Goal: Task Accomplishment & Management: Use online tool/utility

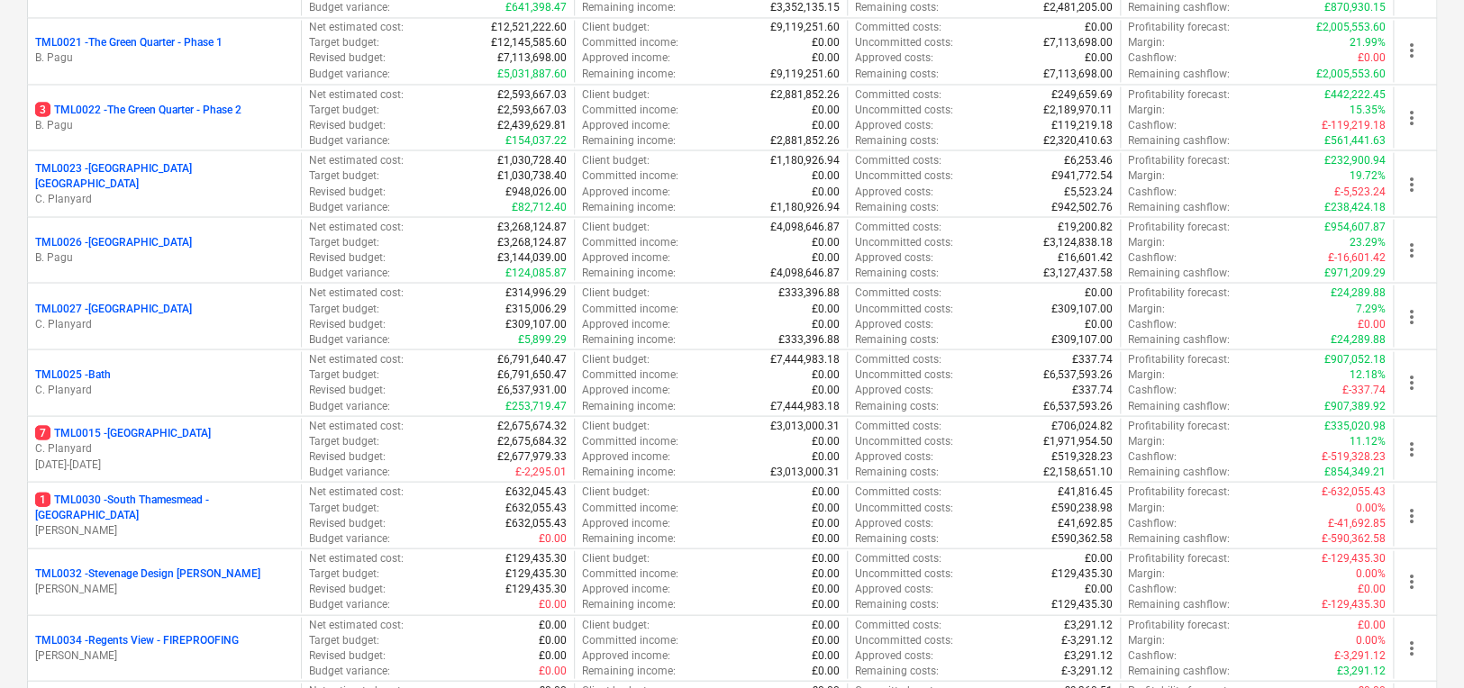
scroll to position [2153, 0]
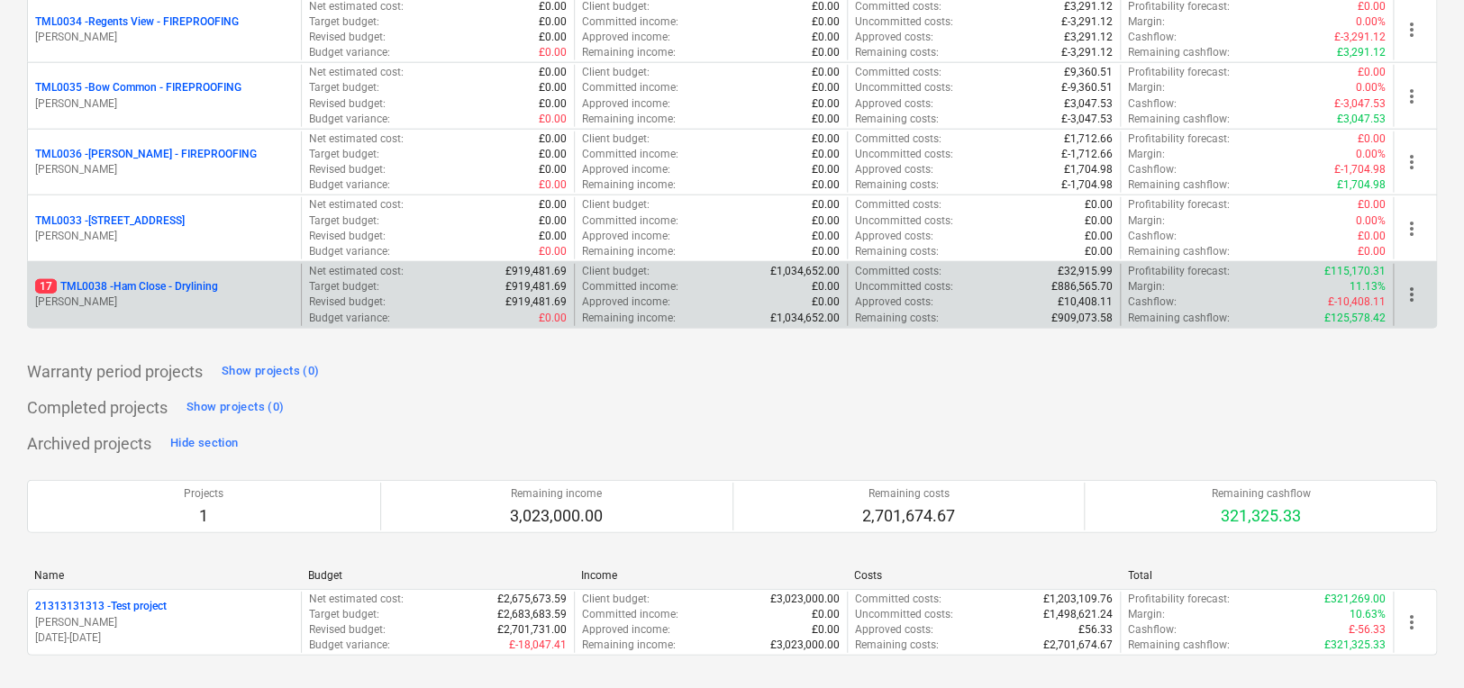
click at [240, 304] on p "[PERSON_NAME]" at bounding box center [164, 302] width 259 height 15
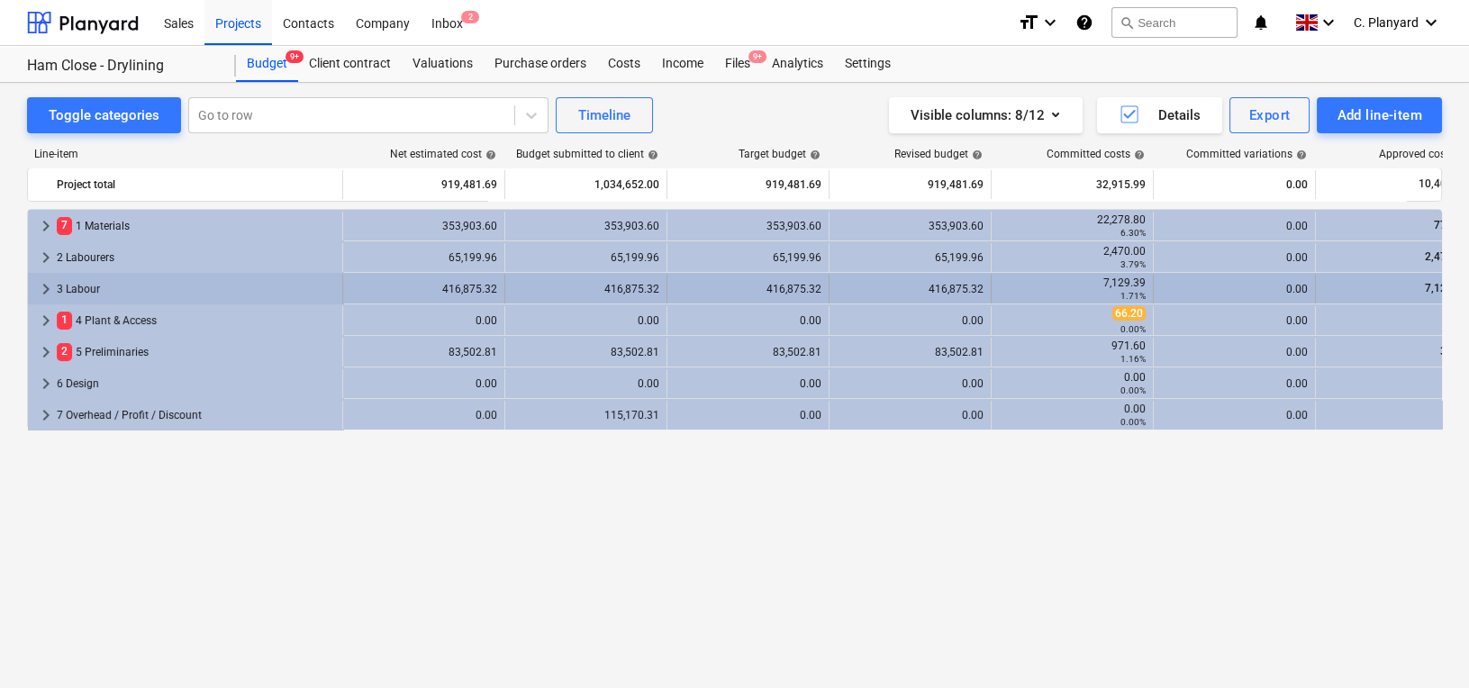
click at [37, 284] on span "keyboard_arrow_right" at bounding box center [46, 289] width 22 height 22
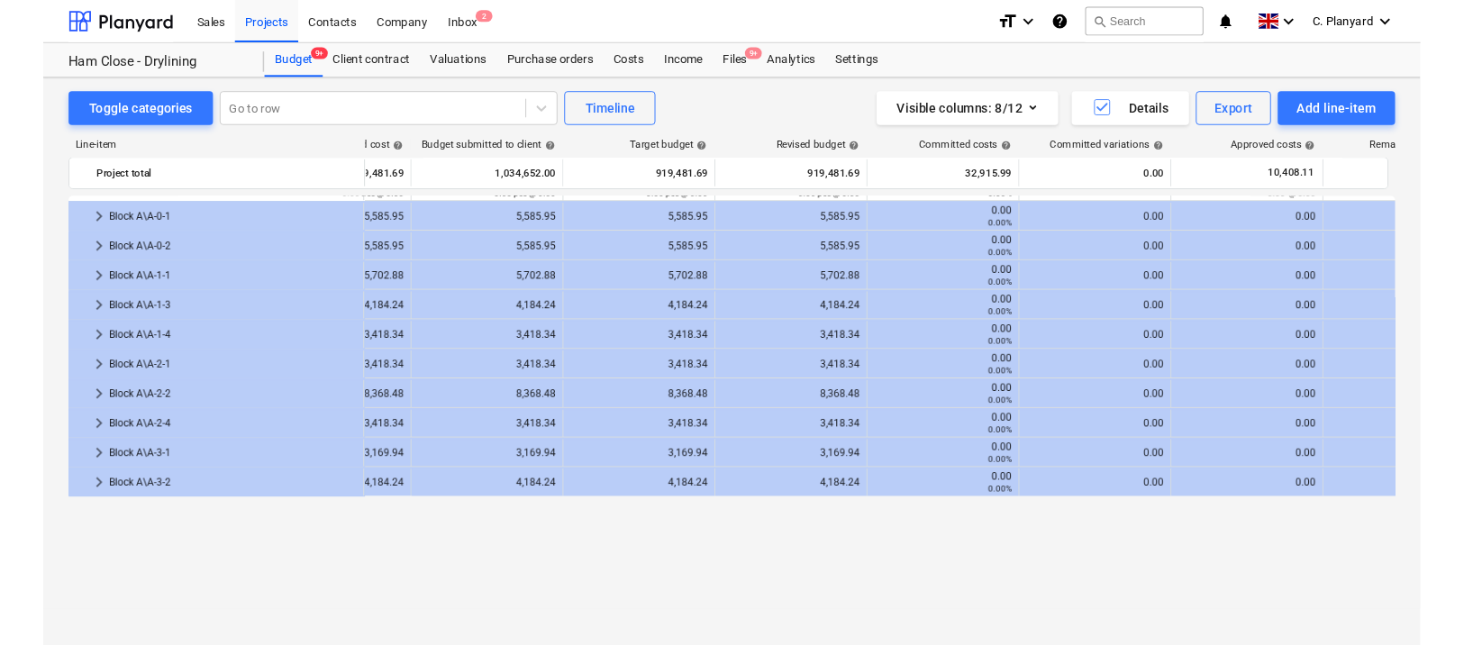
scroll to position [0, 113]
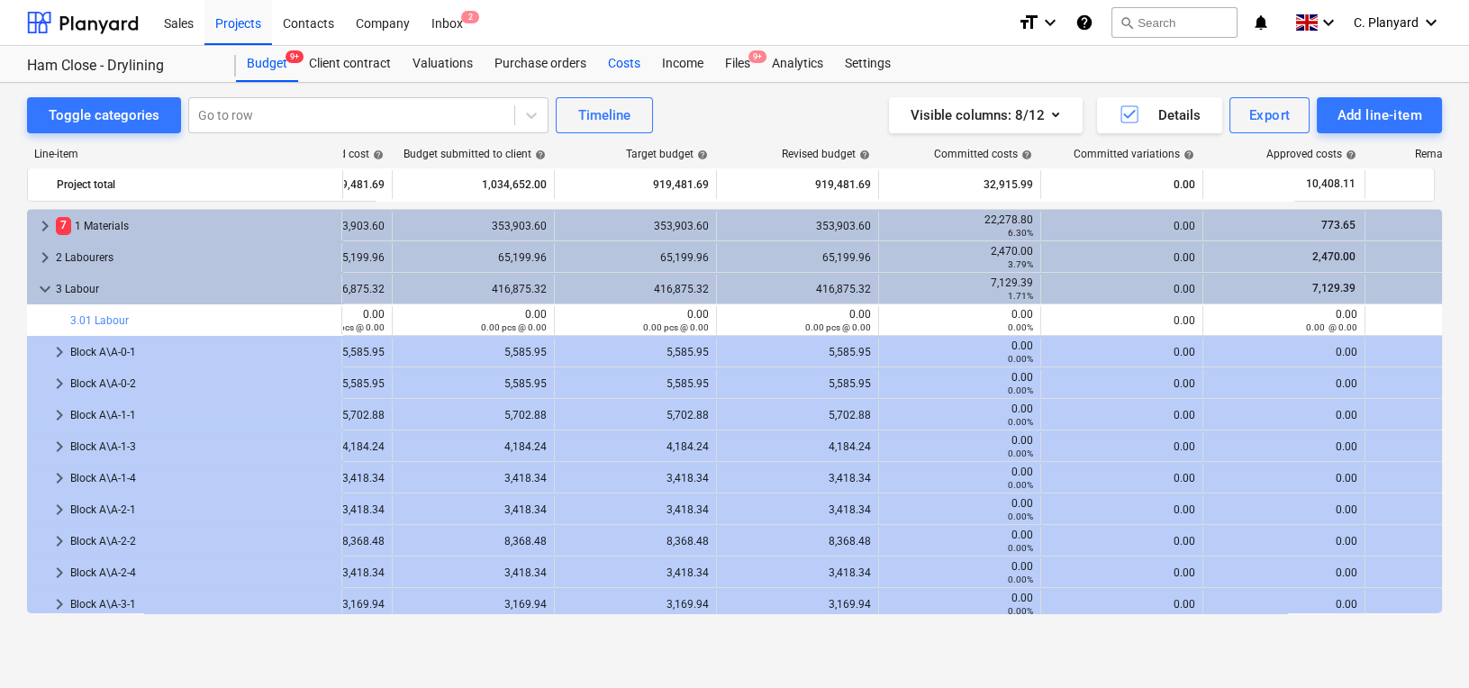
click at [614, 52] on div "Costs" at bounding box center [624, 64] width 54 height 36
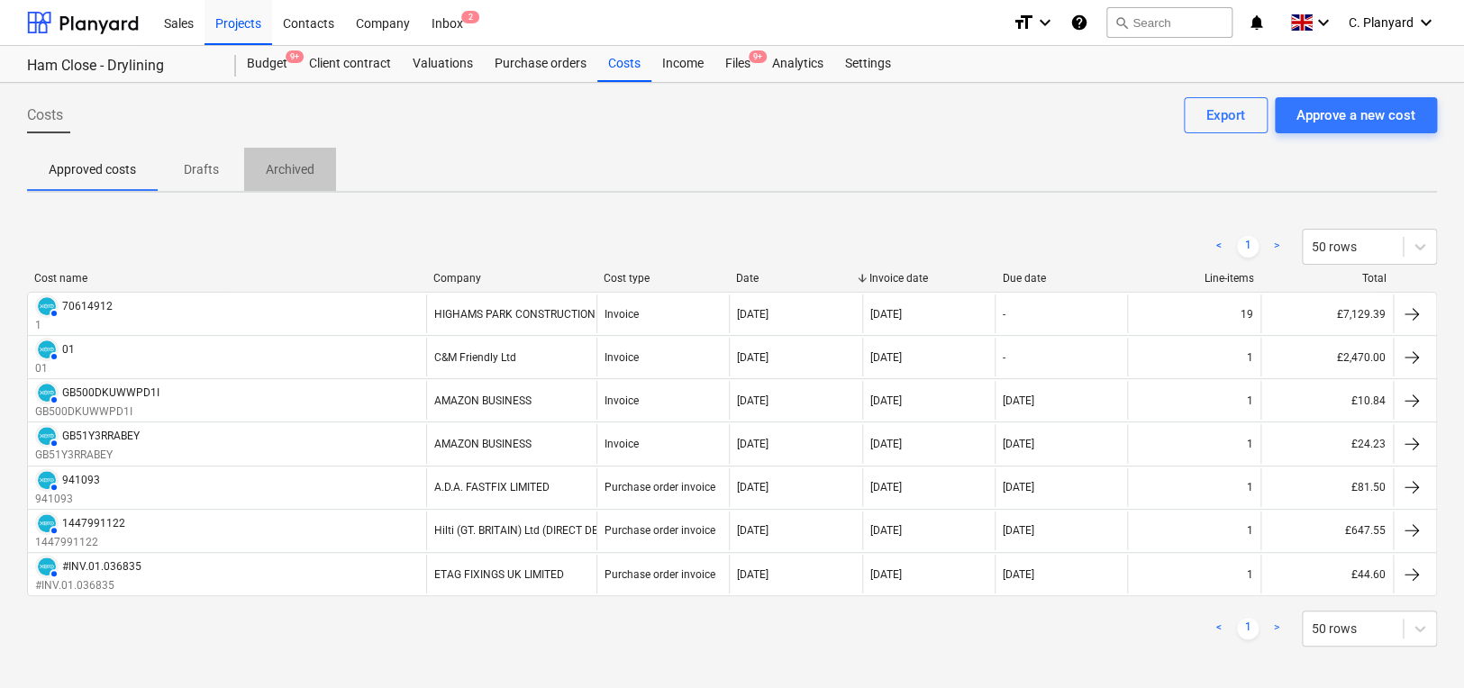
click at [291, 162] on p "Archived" at bounding box center [290, 169] width 49 height 19
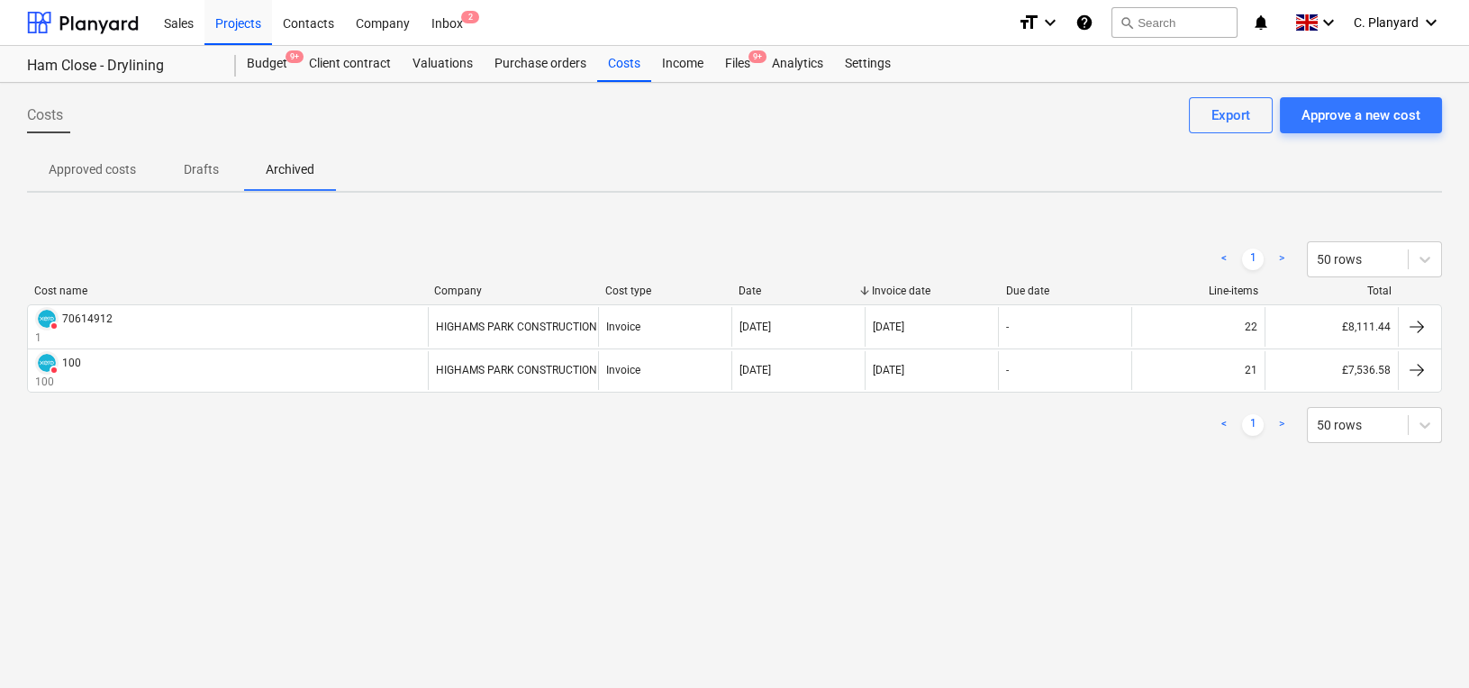
click at [99, 160] on p "Approved costs" at bounding box center [92, 169] width 87 height 19
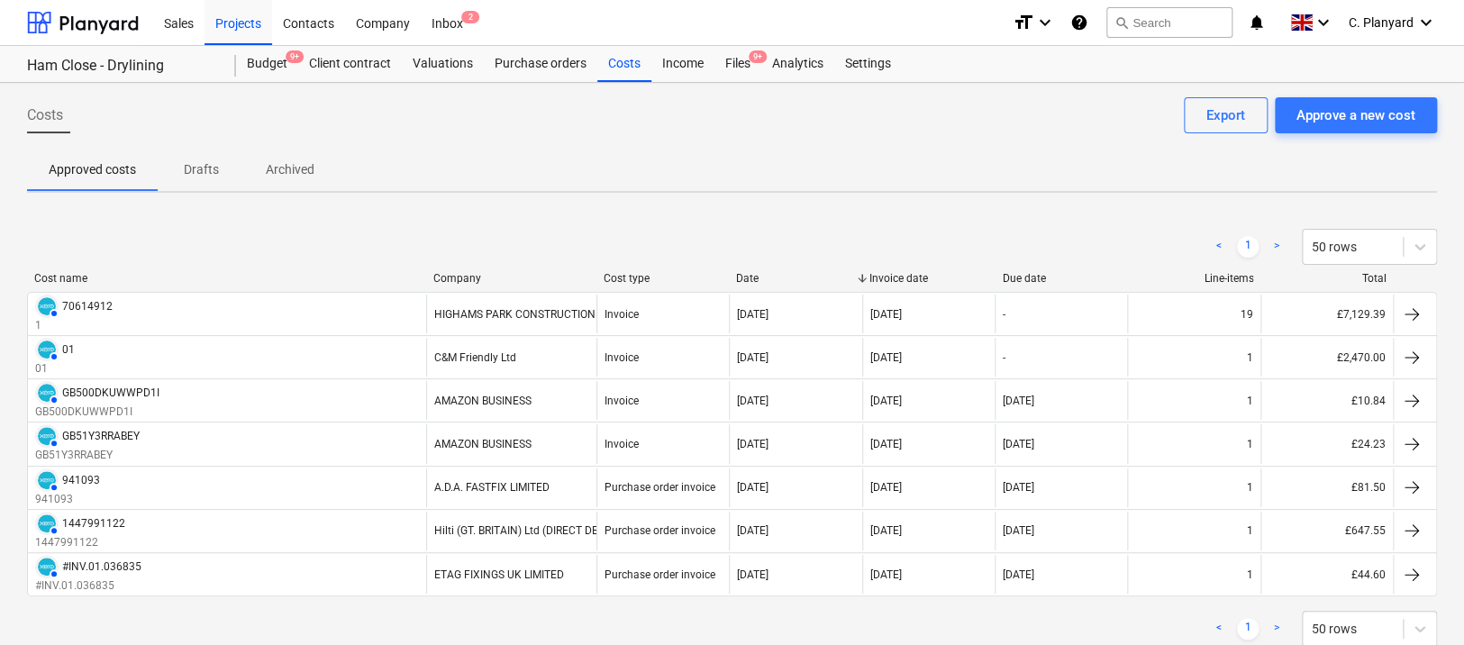
click at [274, 164] on p "Archived" at bounding box center [290, 169] width 49 height 19
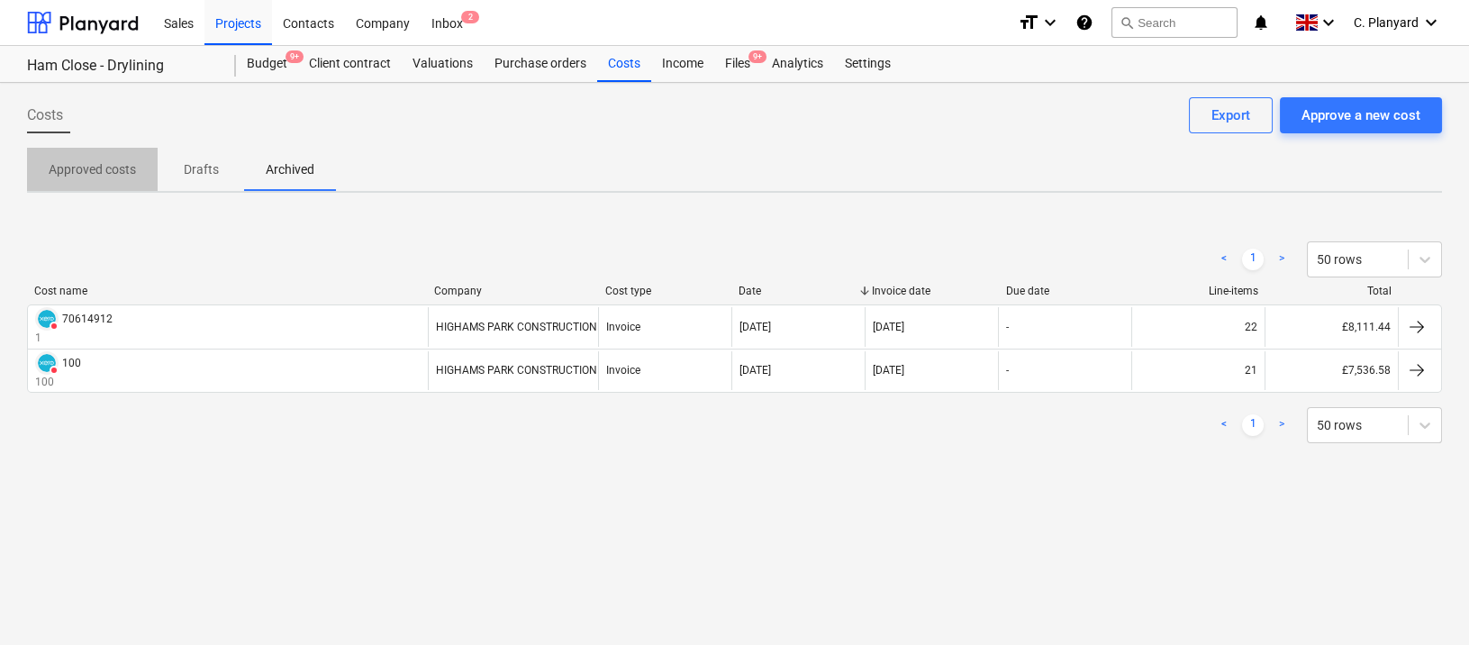
click at [106, 166] on p "Approved costs" at bounding box center [92, 169] width 87 height 19
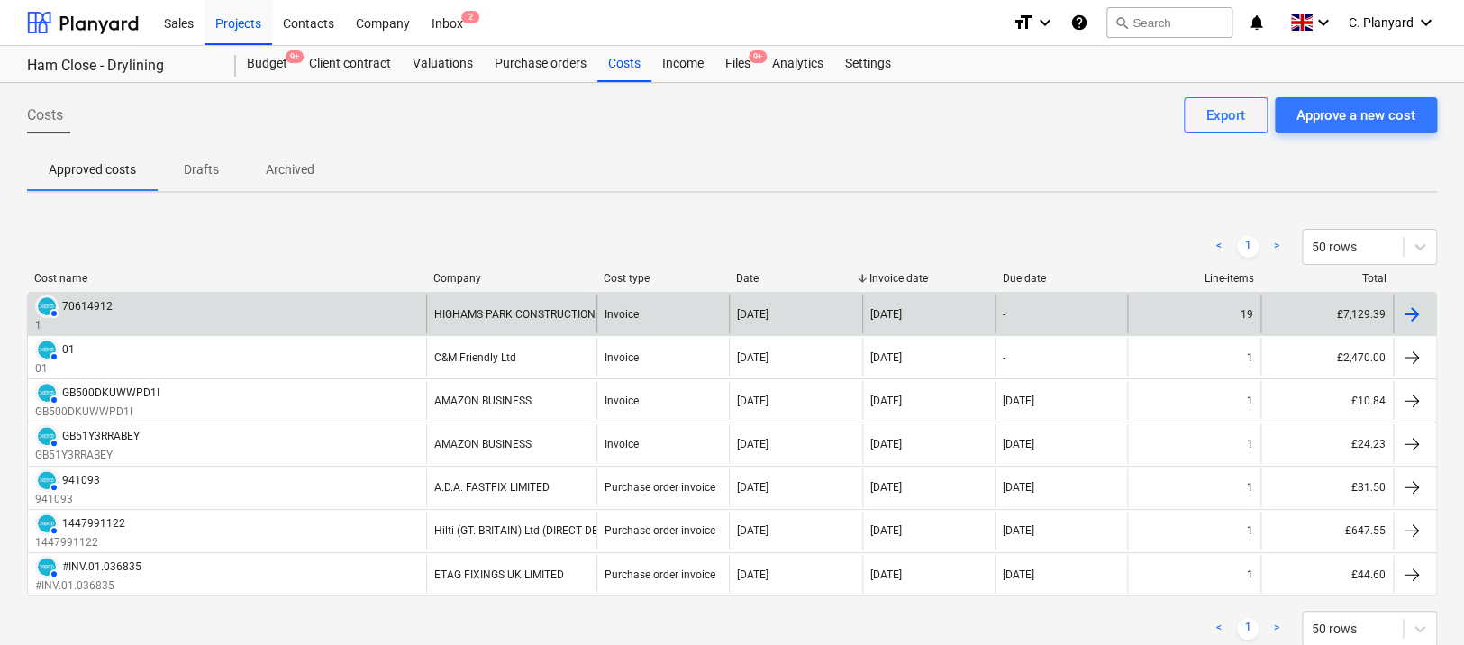
click at [228, 304] on div "AUTHORISED 70614912 1" at bounding box center [227, 314] width 398 height 39
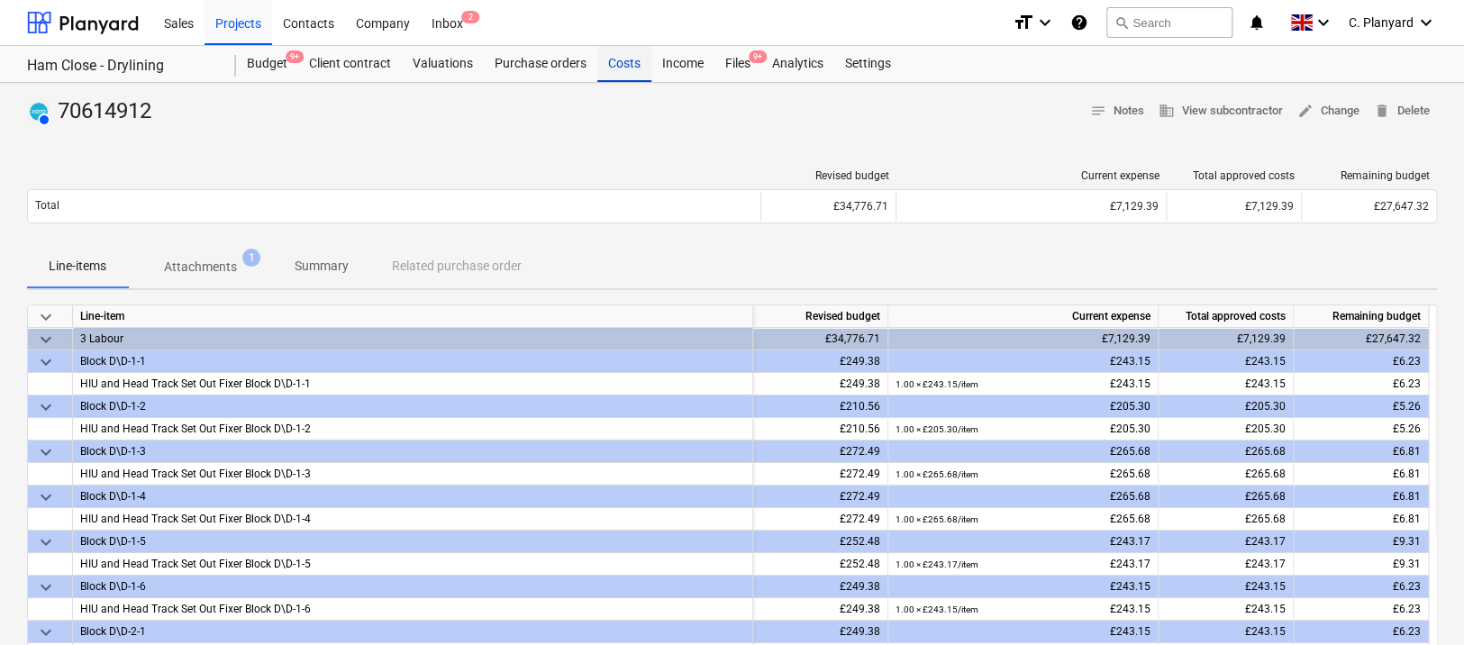
click at [618, 70] on div "Costs" at bounding box center [624, 64] width 54 height 36
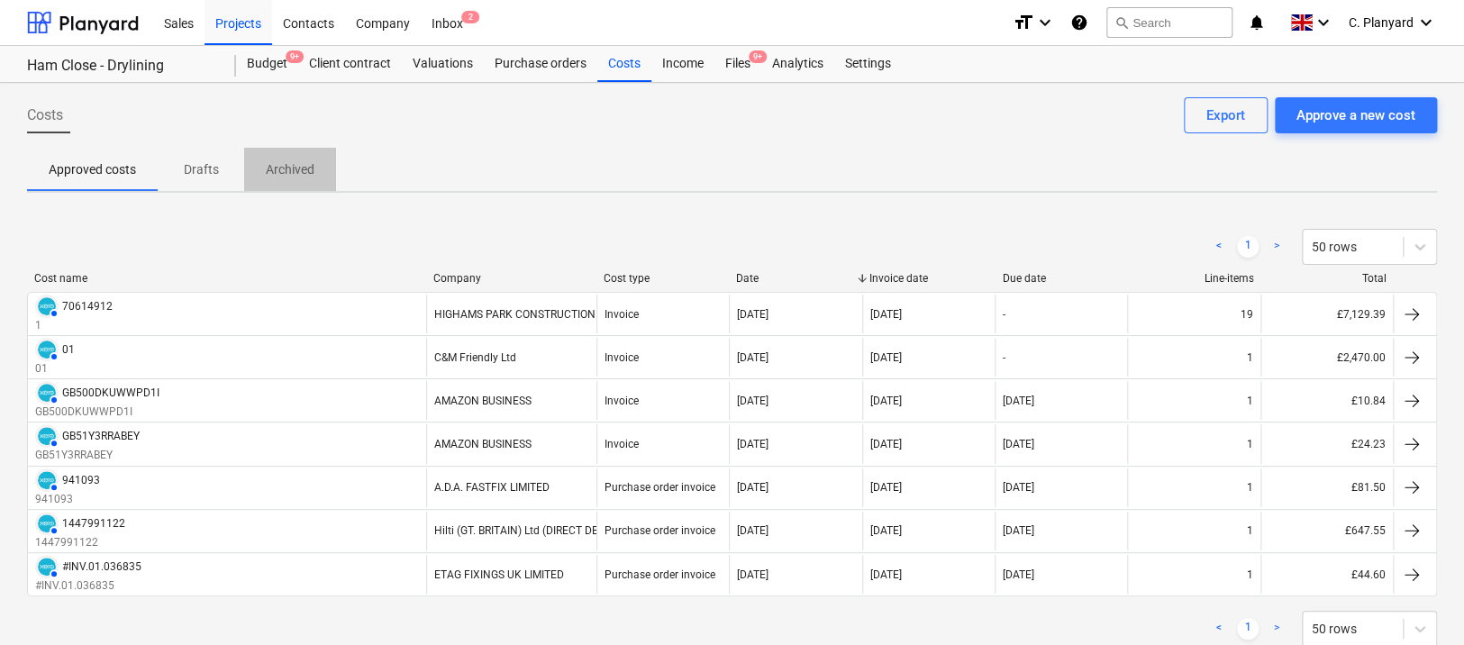
click at [284, 177] on p "Archived" at bounding box center [290, 169] width 49 height 19
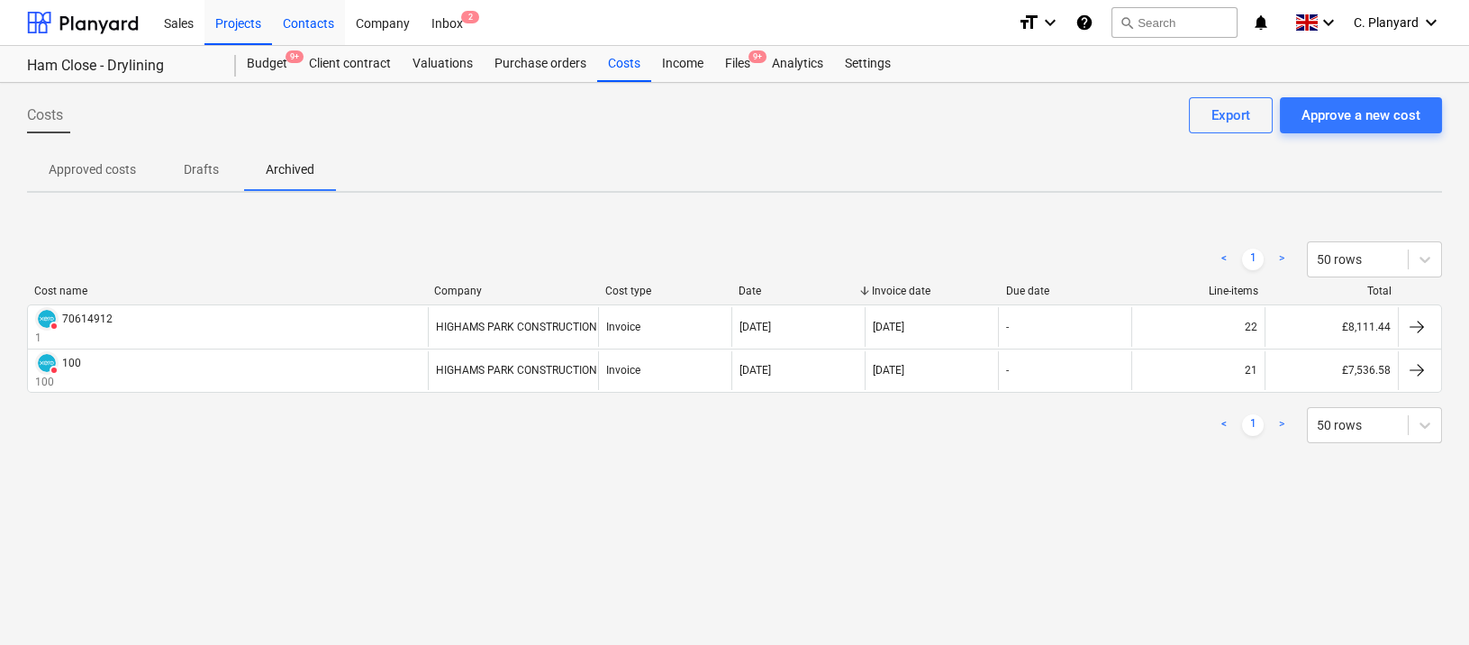
click at [292, 32] on div "Contacts" at bounding box center [308, 22] width 73 height 46
click at [396, 19] on div "Company" at bounding box center [383, 22] width 76 height 46
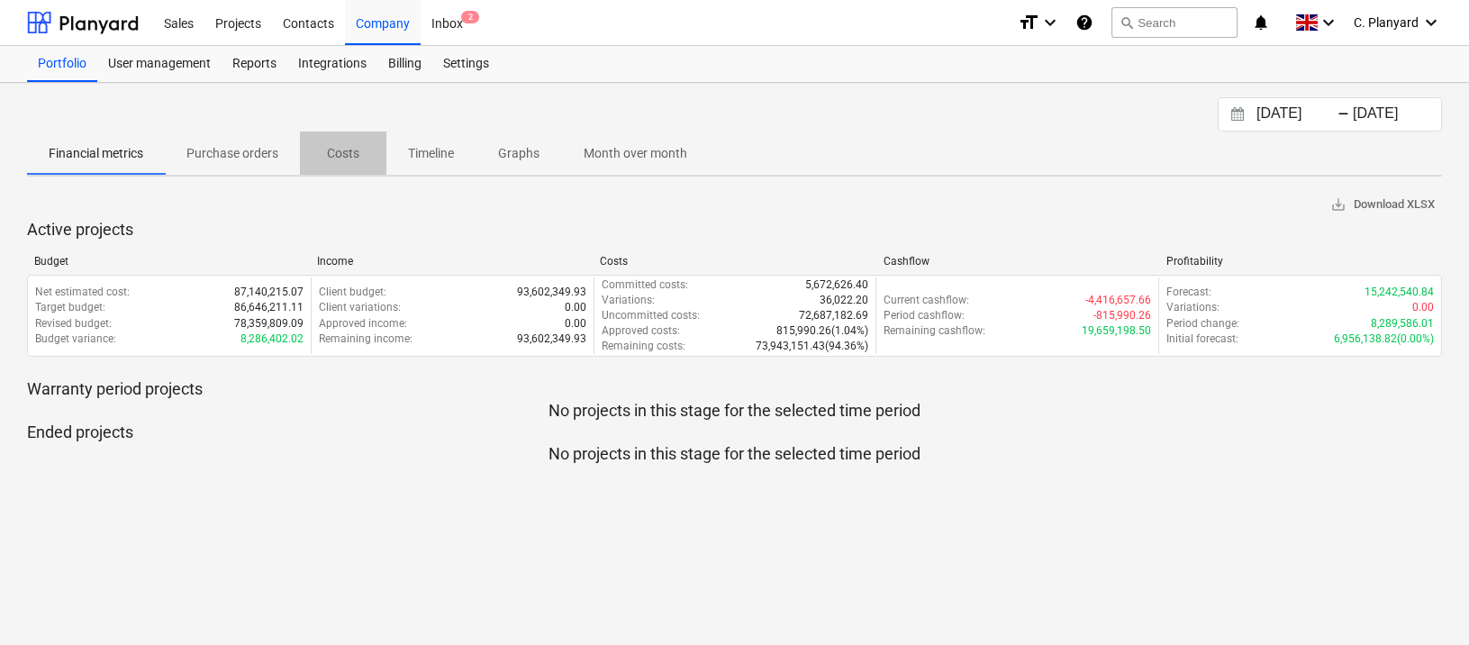
click at [322, 132] on button "Costs" at bounding box center [343, 153] width 86 height 43
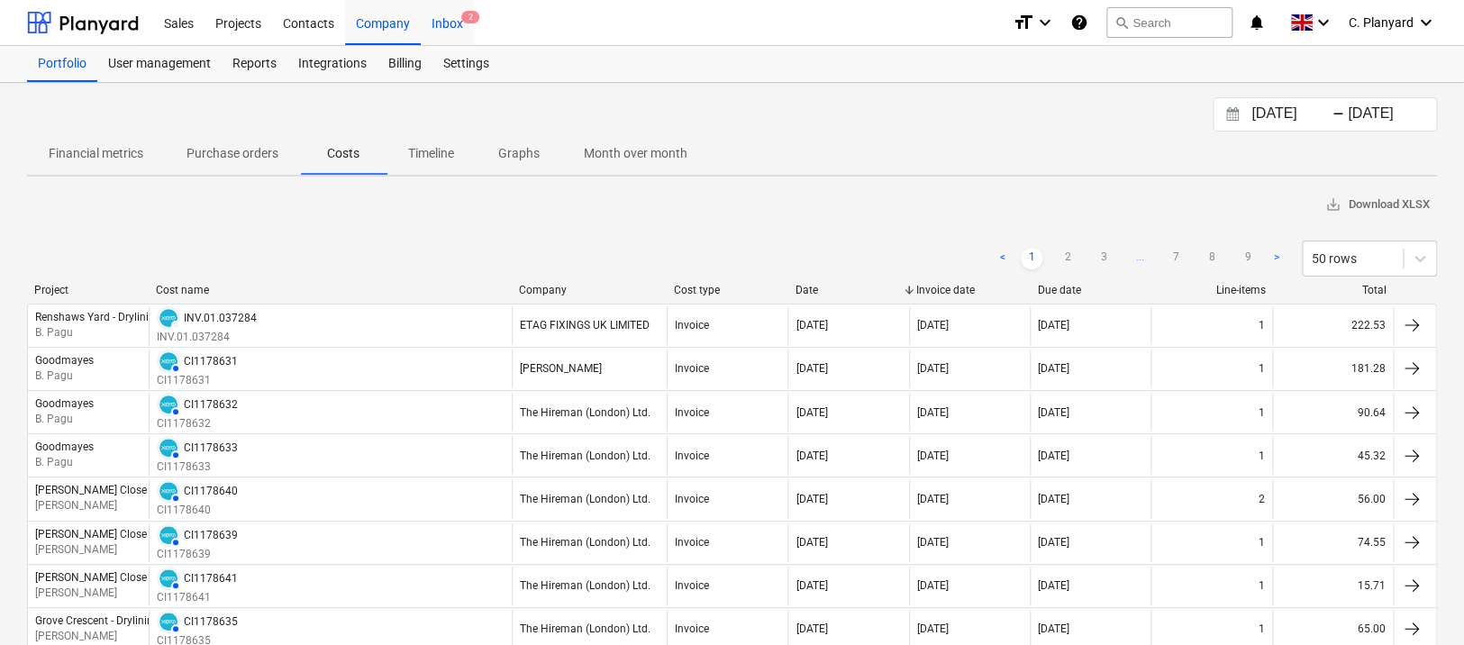
click at [441, 25] on div "Inbox 2" at bounding box center [447, 22] width 53 height 46
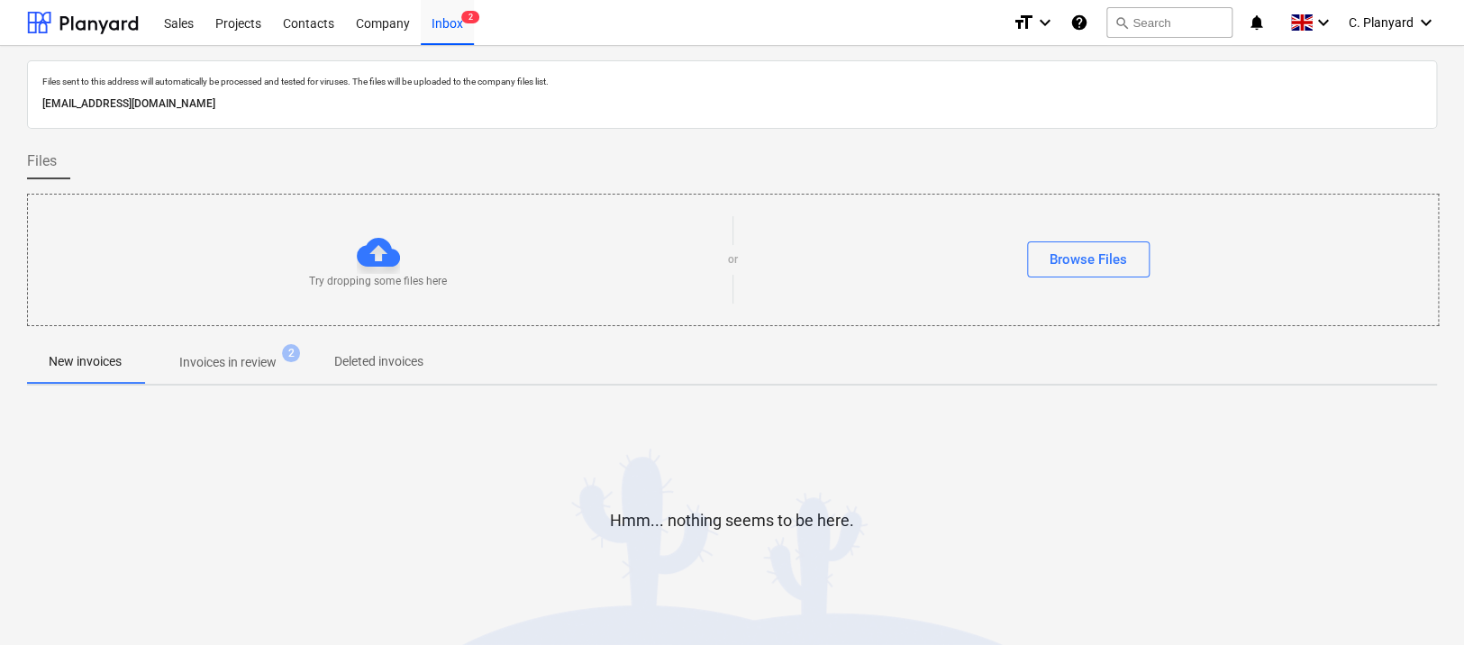
scroll to position [53, 0]
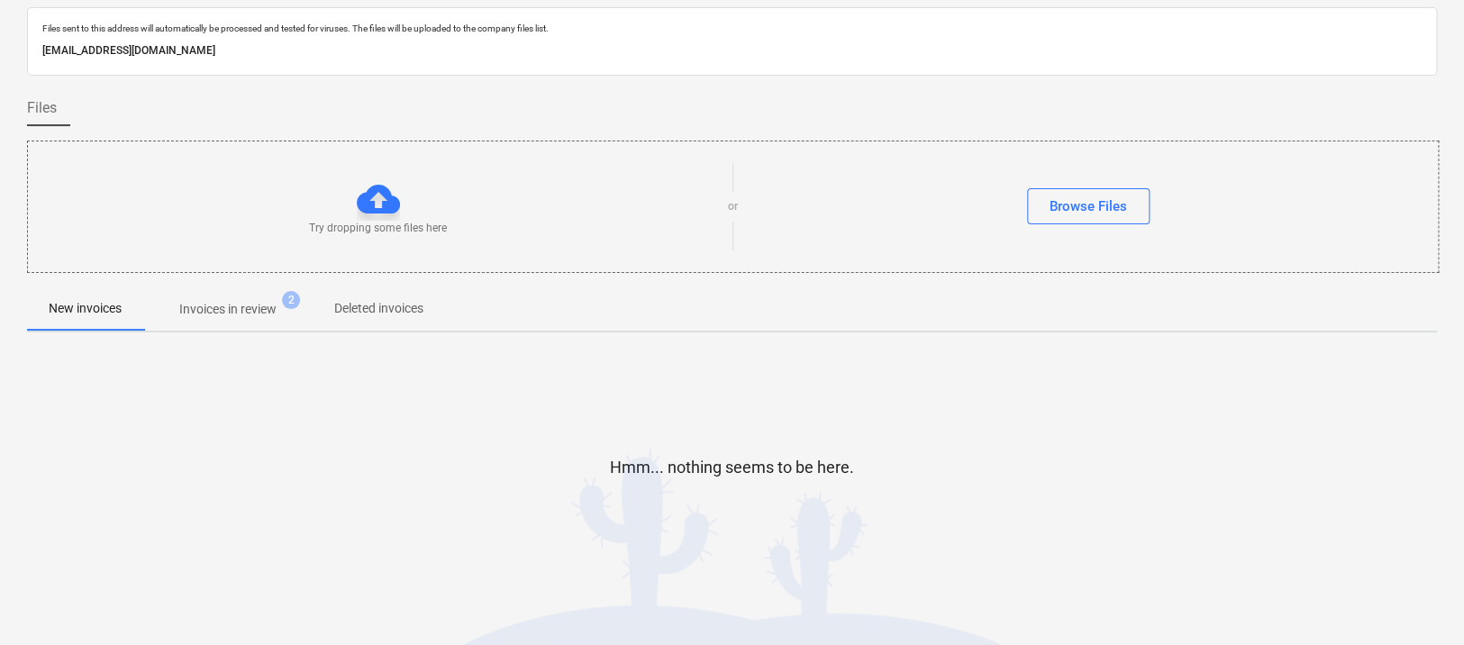
click at [195, 317] on p "Invoices in review" at bounding box center [227, 309] width 97 height 19
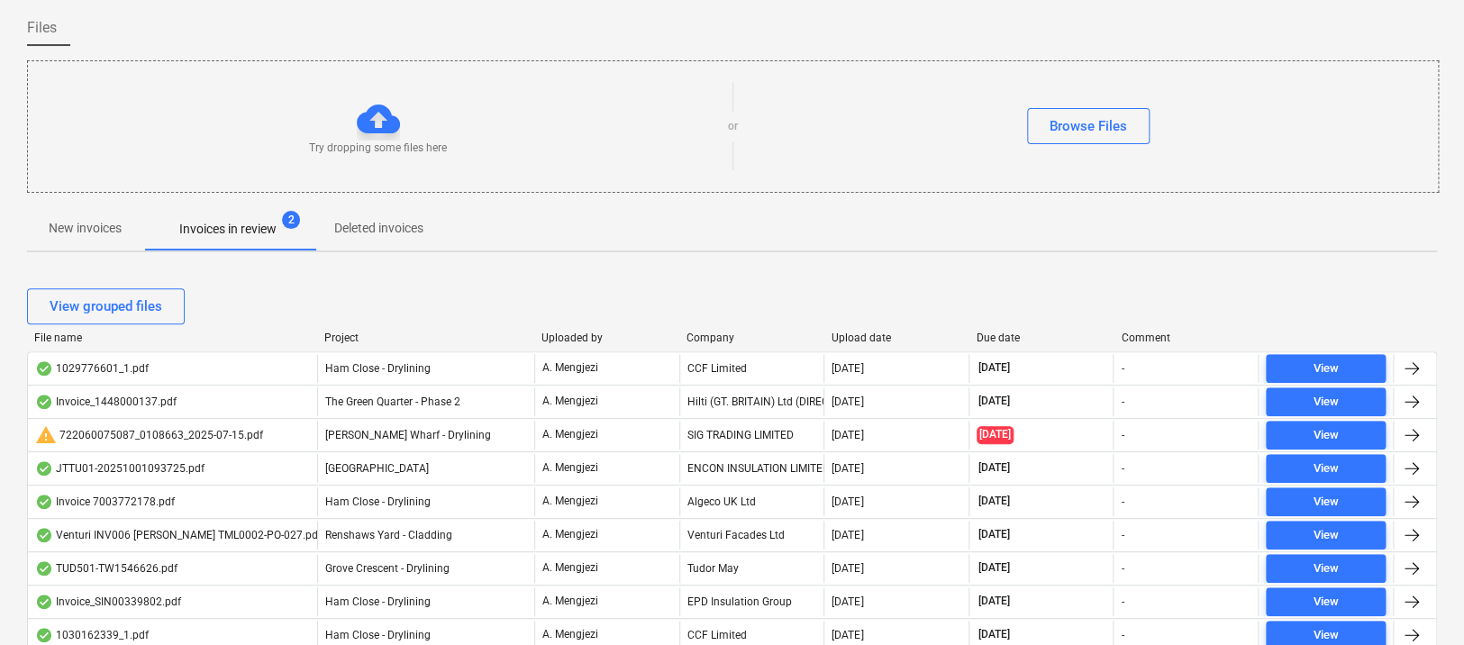
scroll to position [171, 0]
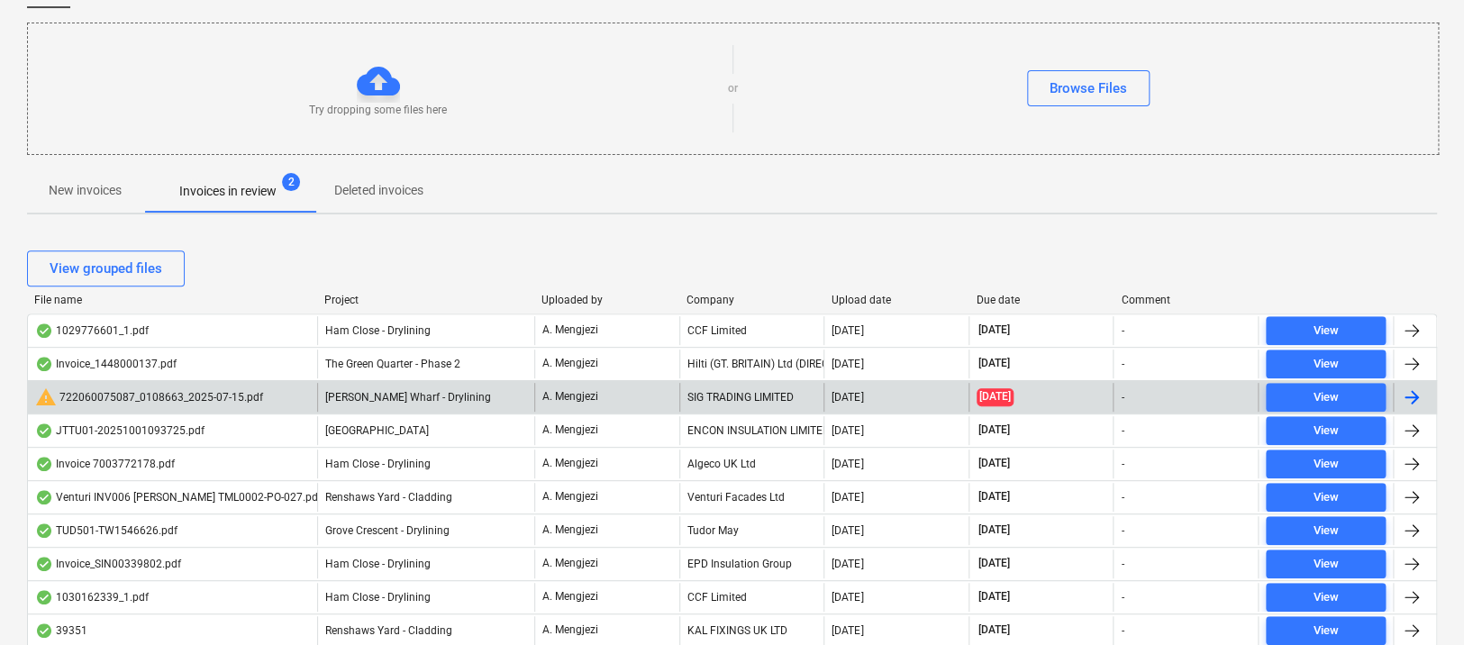
click at [142, 398] on div "warning 722060075087_0108663_2025-07-15.pdf" at bounding box center [149, 397] width 228 height 22
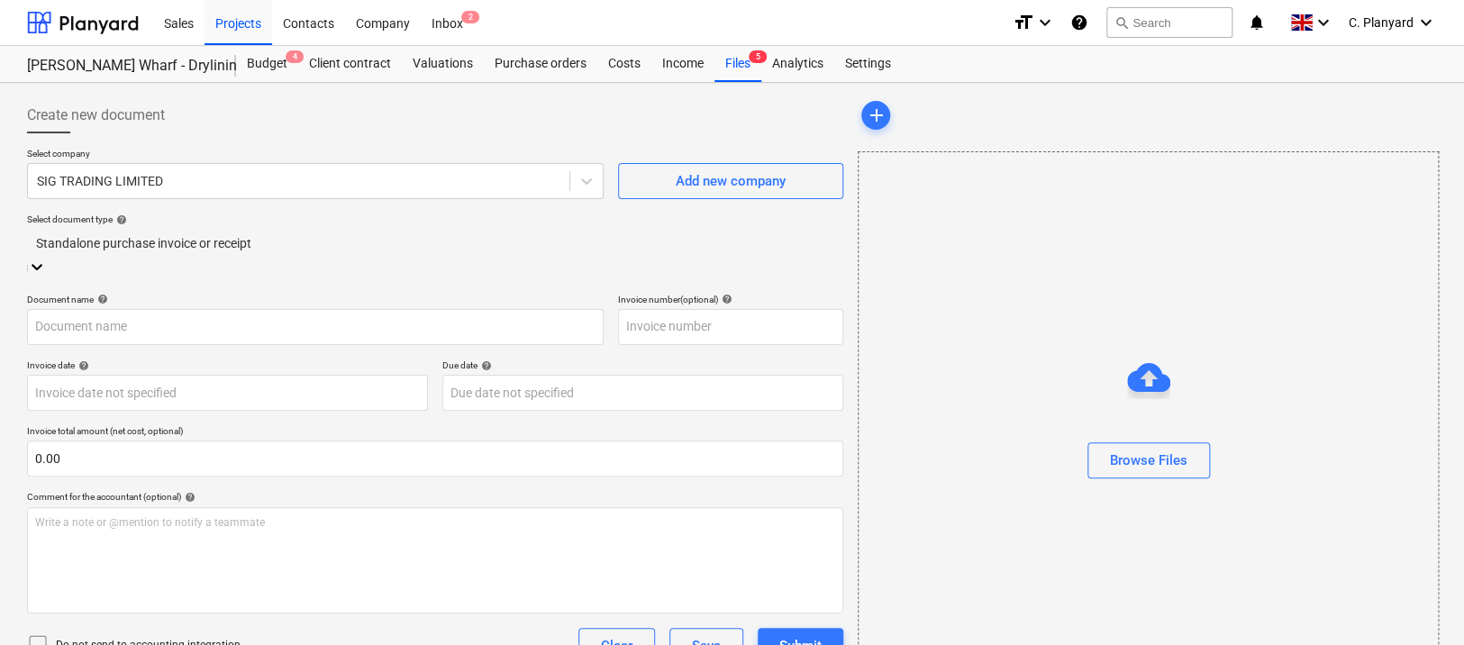
type input "722060075087"
type input "[DATE]"
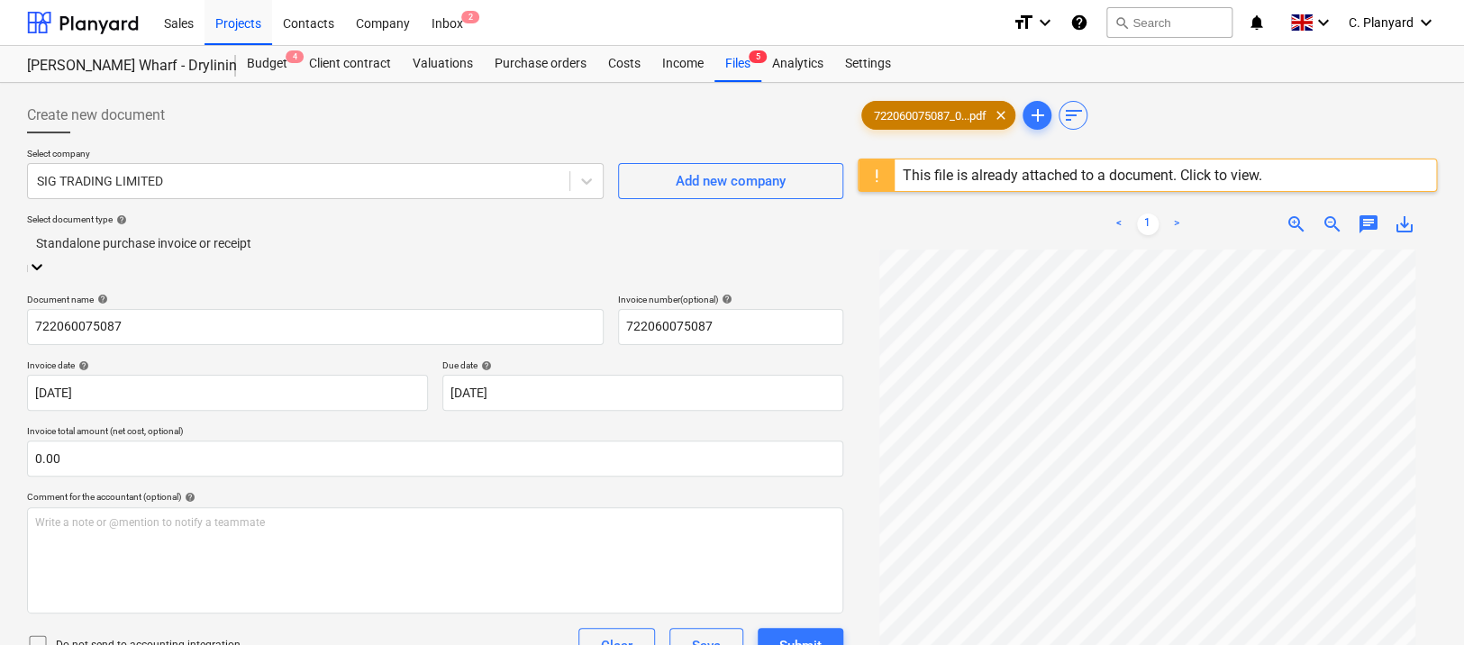
click at [970, 111] on span "722060075087_0...pdf" at bounding box center [929, 116] width 134 height 14
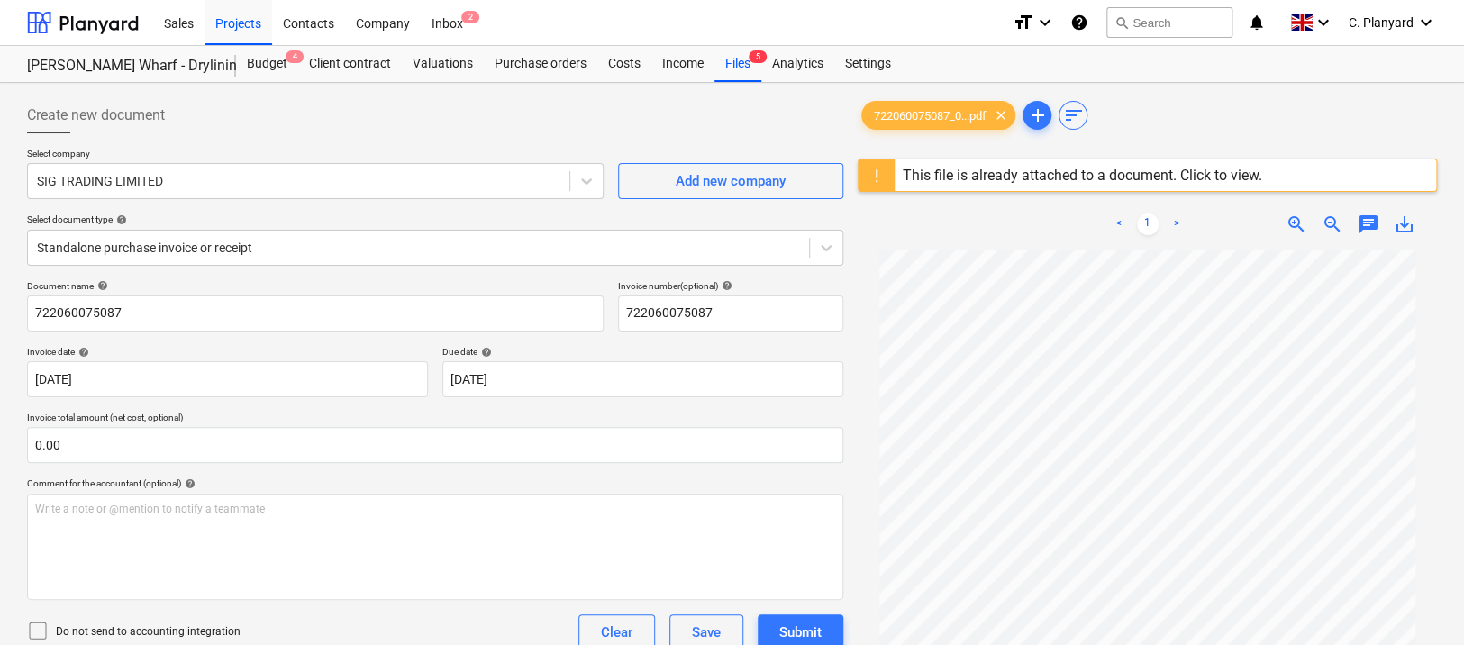
click at [958, 171] on div "This file is already attached to a document. Click to view." at bounding box center [1081, 175] width 359 height 17
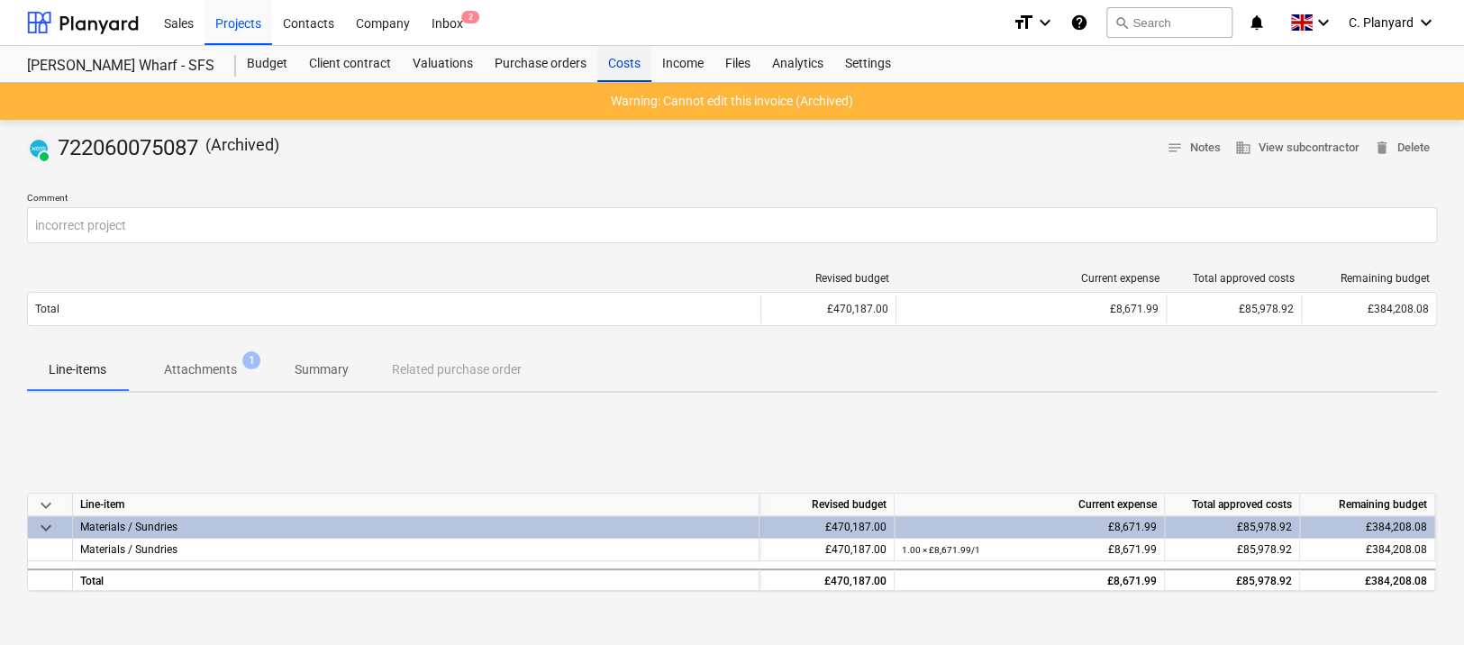
click at [608, 59] on div "Costs" at bounding box center [624, 64] width 54 height 36
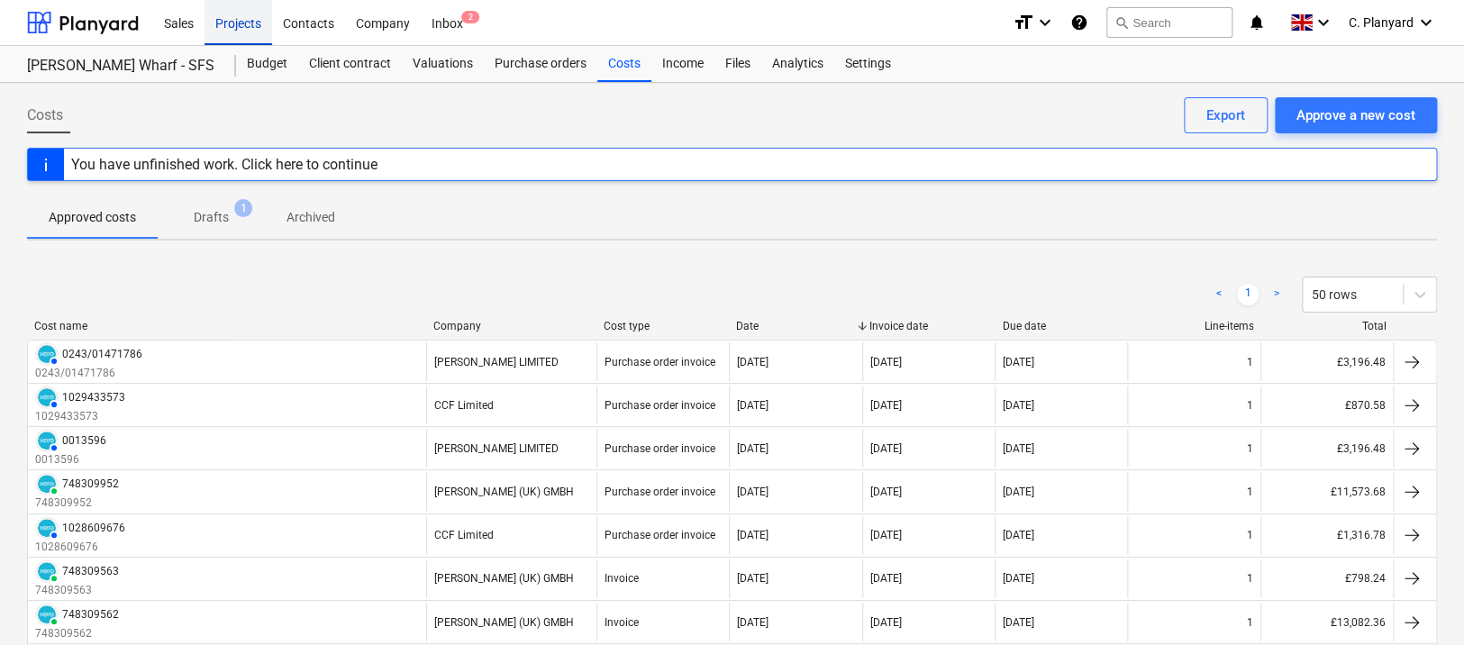
click at [227, 26] on div "Projects" at bounding box center [238, 22] width 68 height 46
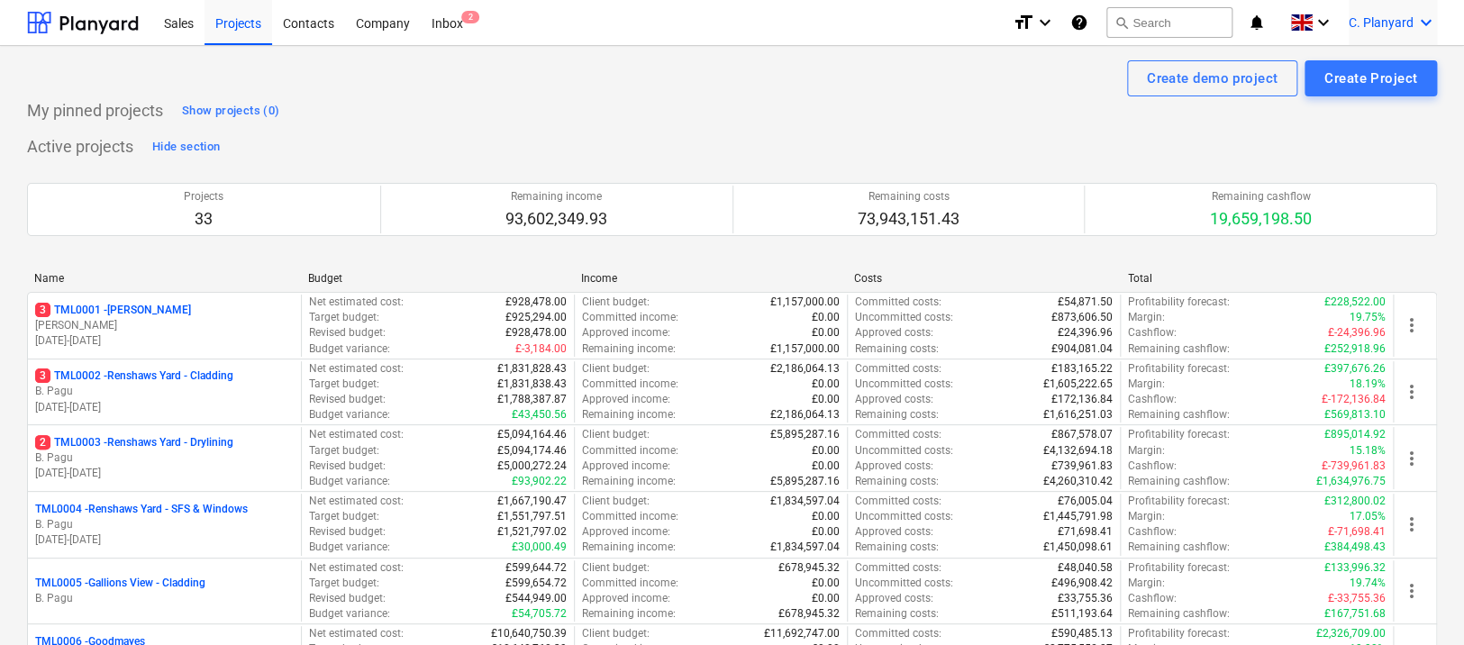
click at [1393, 12] on div "C. Planyard keyboard_arrow_down" at bounding box center [1393, 22] width 88 height 45
click at [1370, 101] on div "Log out" at bounding box center [1383, 99] width 108 height 29
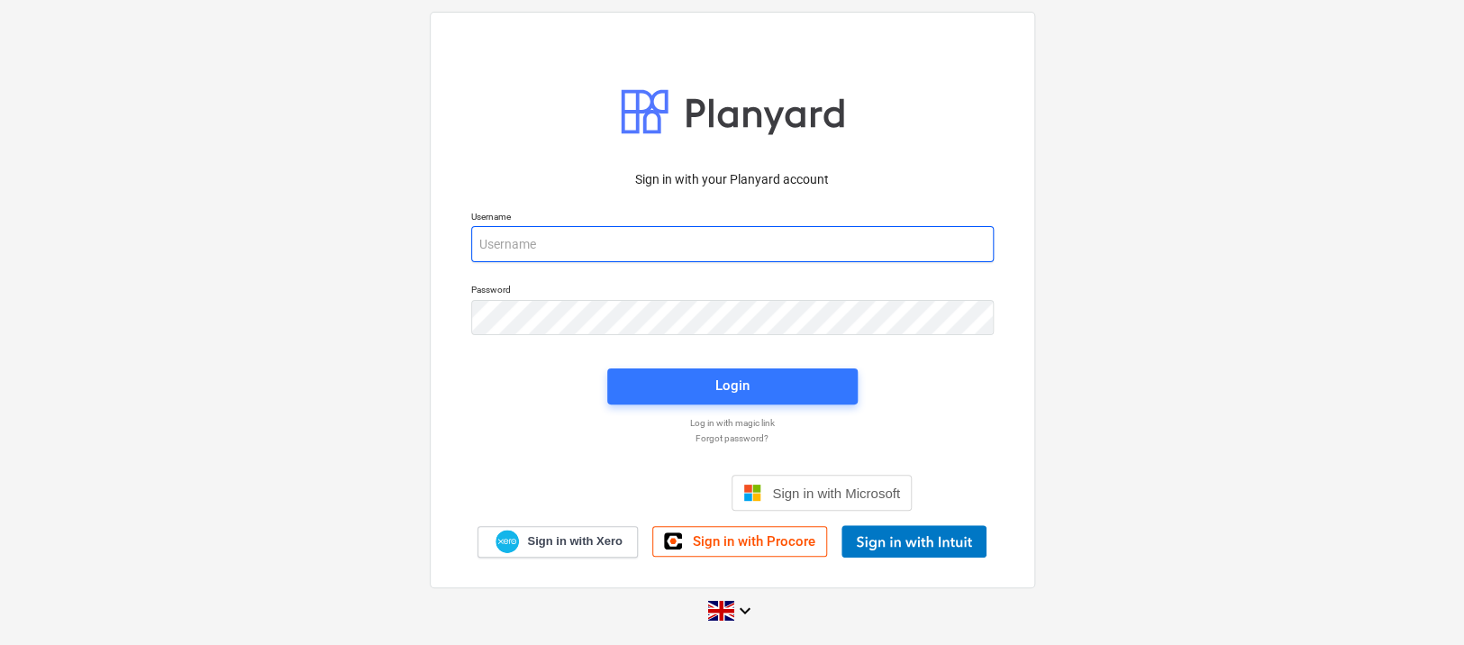
click at [661, 234] on input "email" at bounding box center [732, 244] width 522 height 36
type input "[PERSON_NAME][EMAIL_ADDRESS][DOMAIN_NAME]"
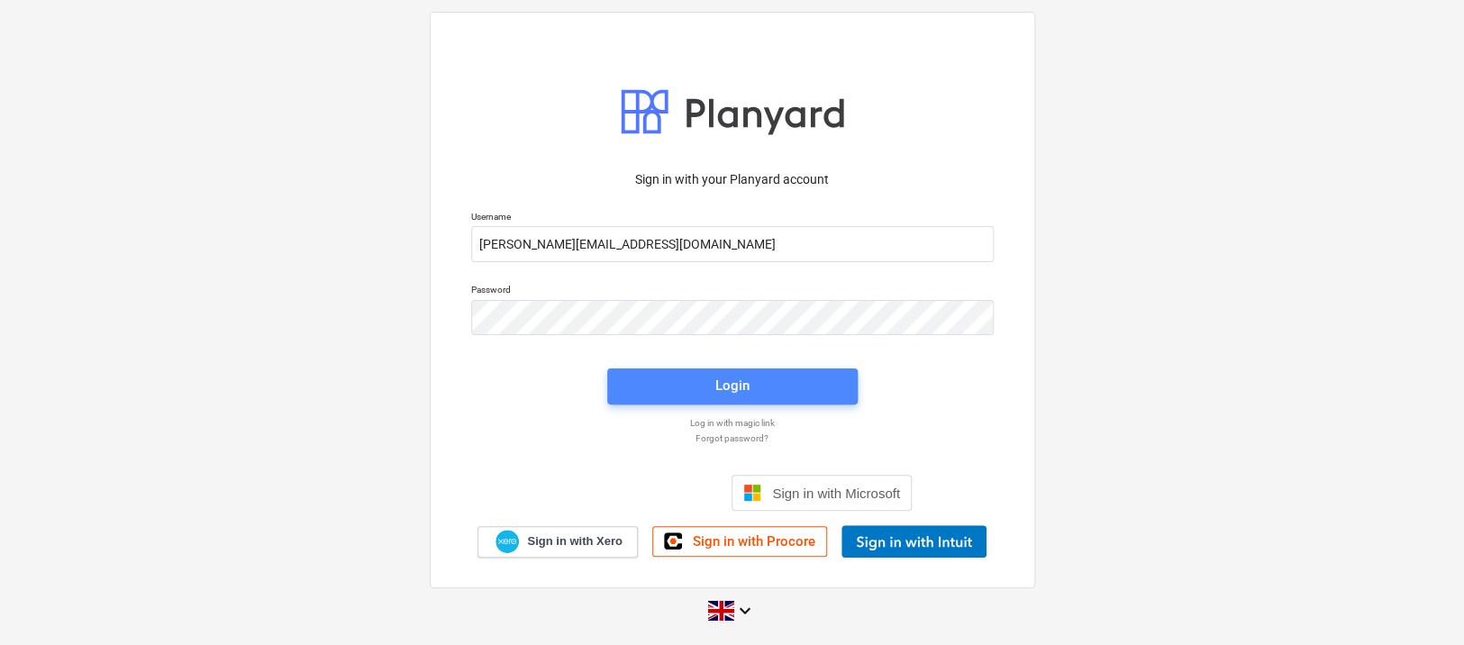
click at [693, 386] on span "Login" at bounding box center [732, 385] width 207 height 23
